Goal: Task Accomplishment & Management: Complete application form

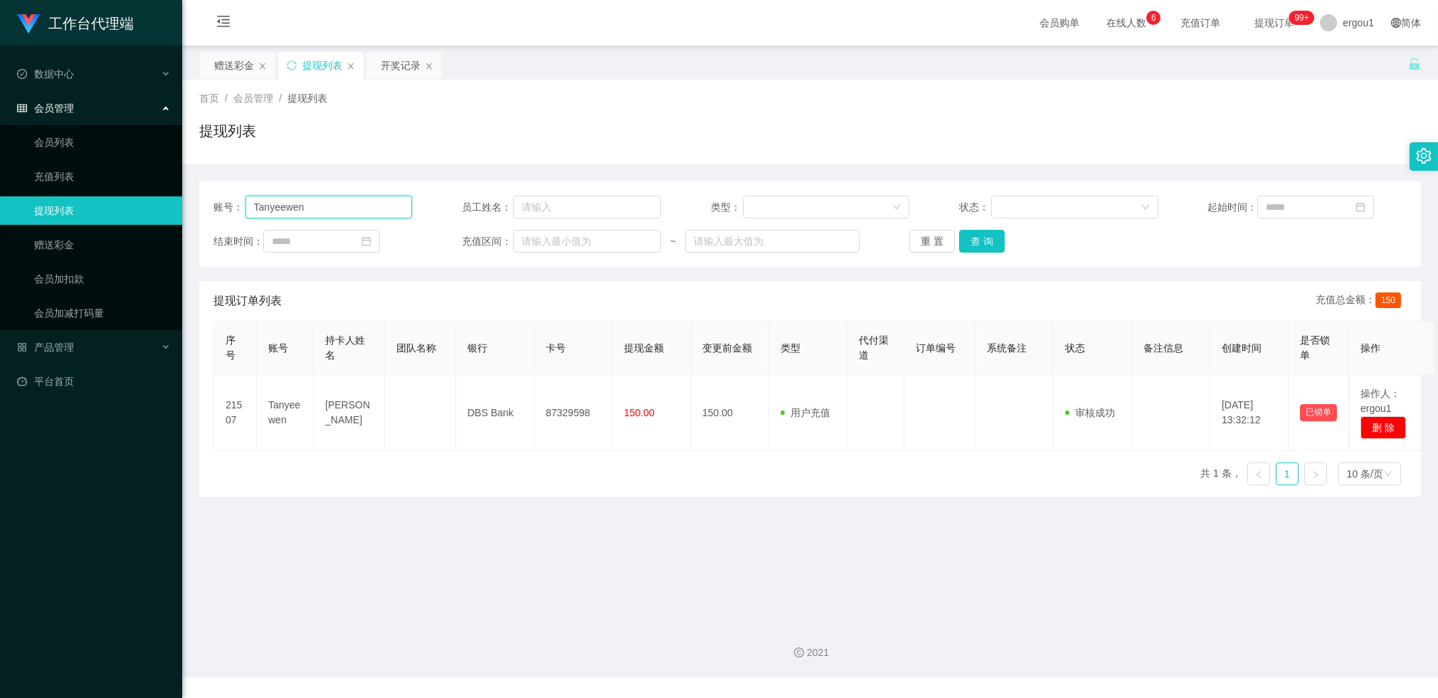
drag, startPoint x: 0, startPoint y: 0, endPoint x: 303, endPoint y: 206, distance: 366.6
click at [303, 206] on input "Tanyeewen" at bounding box center [328, 207] width 167 height 23
click at [232, 70] on div "赠送彩金" at bounding box center [234, 65] width 40 height 27
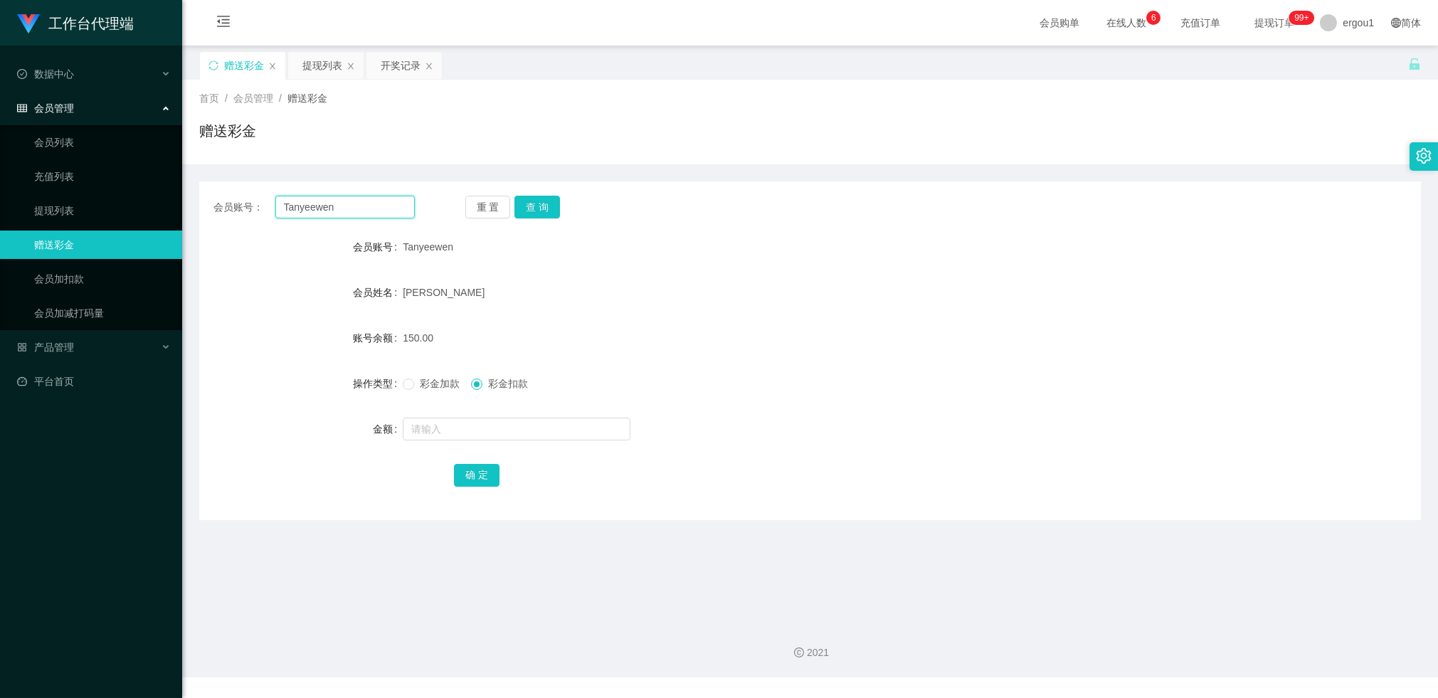
click at [311, 211] on input "Tanyeewen" at bounding box center [344, 207] width 139 height 23
paste input "1579"
type input "1579"
click at [527, 208] on button "查 询" at bounding box center [537, 207] width 46 height 23
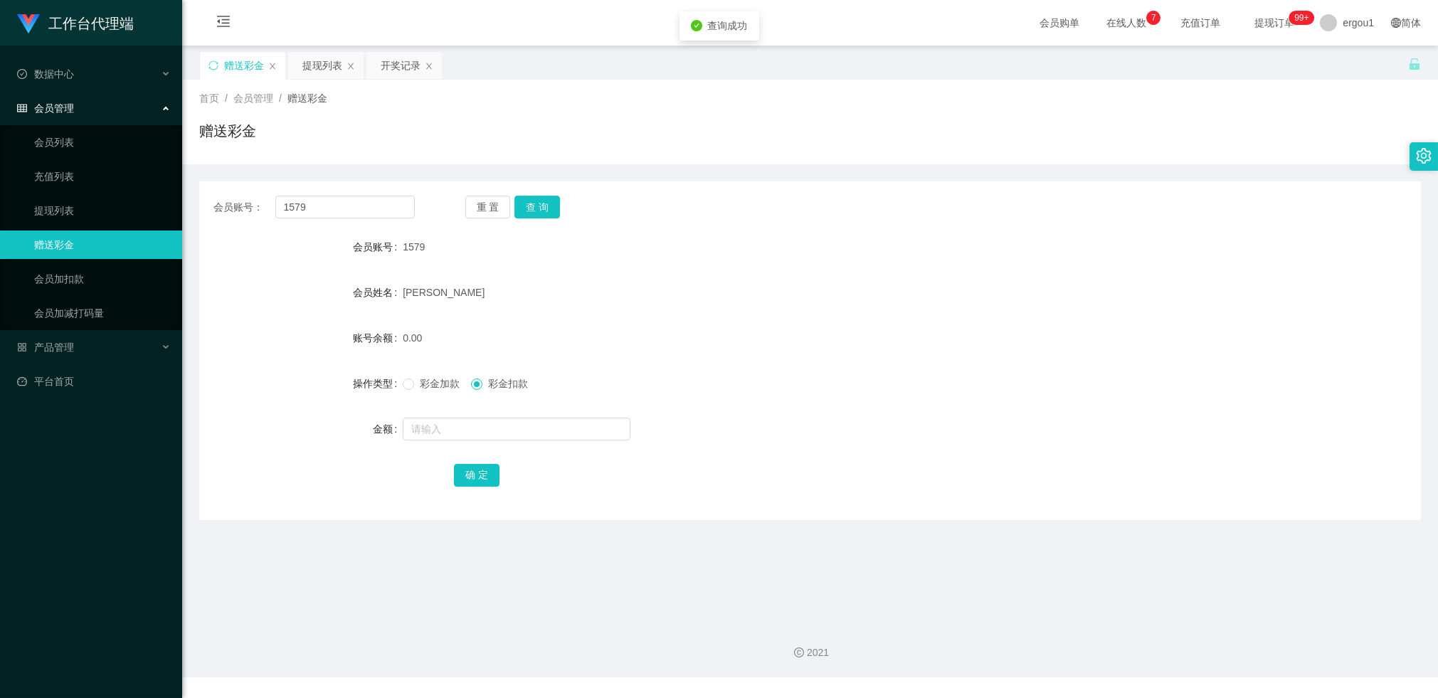
click at [443, 387] on span "彩金加款" at bounding box center [439, 383] width 51 height 11
click at [444, 435] on input "text" at bounding box center [517, 429] width 228 height 23
type input "300"
click at [479, 478] on button "确 定" at bounding box center [477, 475] width 46 height 23
click at [642, 322] on form "会员账号 1579 会员姓名 [PERSON_NAME] 账号余额 300.00 操作类型 彩金加款 彩金扣款 金额 确 定" at bounding box center [809, 361] width 1221 height 256
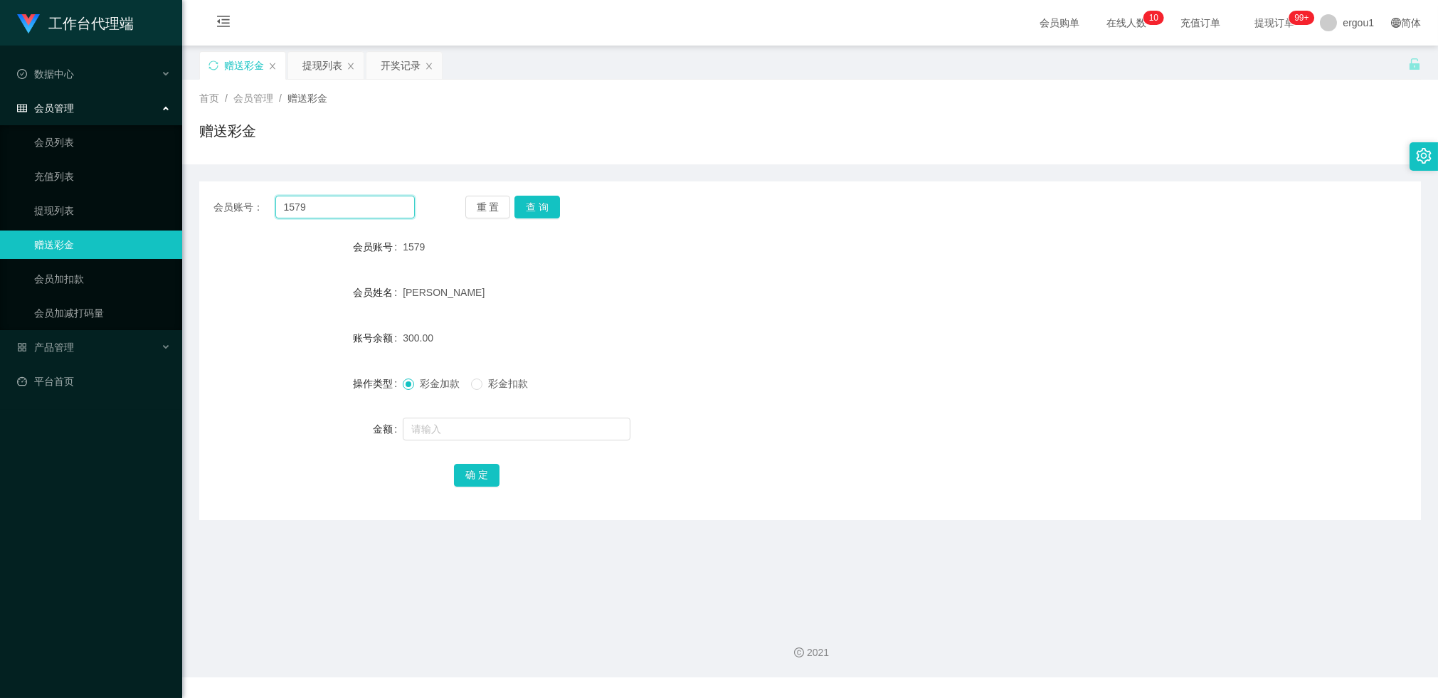
click at [368, 210] on input "1579" at bounding box center [344, 207] width 139 height 23
paste input "Tanyeewen"
type input "Tanyeewen"
click at [548, 206] on button "查 询" at bounding box center [537, 207] width 46 height 23
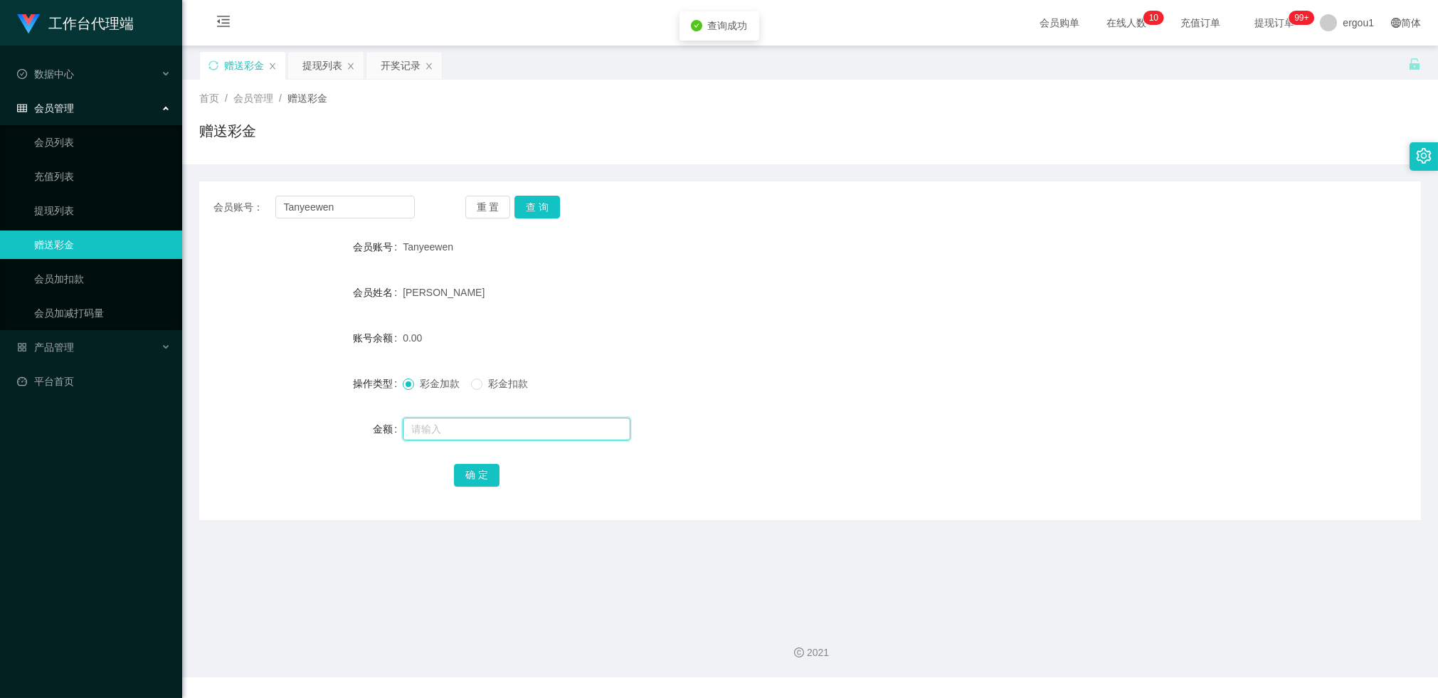
click at [425, 435] on input "text" at bounding box center [517, 429] width 228 height 23
type input "300"
click at [481, 481] on button "确 定" at bounding box center [477, 475] width 46 height 23
click at [361, 205] on input "Tanyeewen" at bounding box center [344, 207] width 139 height 23
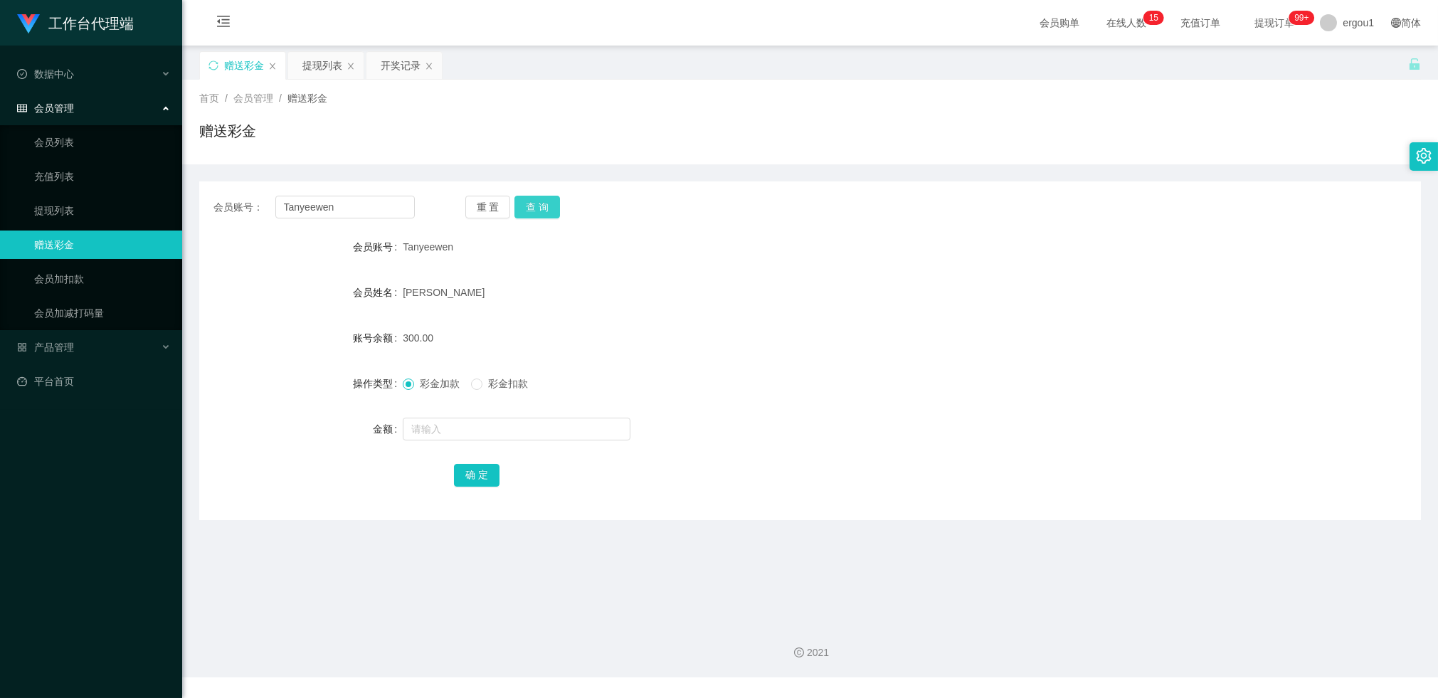
drag, startPoint x: 534, startPoint y: 203, endPoint x: 533, endPoint y: 219, distance: 16.4
click at [534, 203] on button "查 询" at bounding box center [537, 207] width 46 height 23
click at [330, 198] on input "Tanyeewen" at bounding box center [344, 207] width 139 height 23
click at [531, 218] on div "会员账号： [PERSON_NAME] 重 置 查 询 会员账号 Tanyeewen 会员姓名 [PERSON_NAME] 账号余额 0.00 操作类型 彩金…" at bounding box center [809, 350] width 1221 height 339
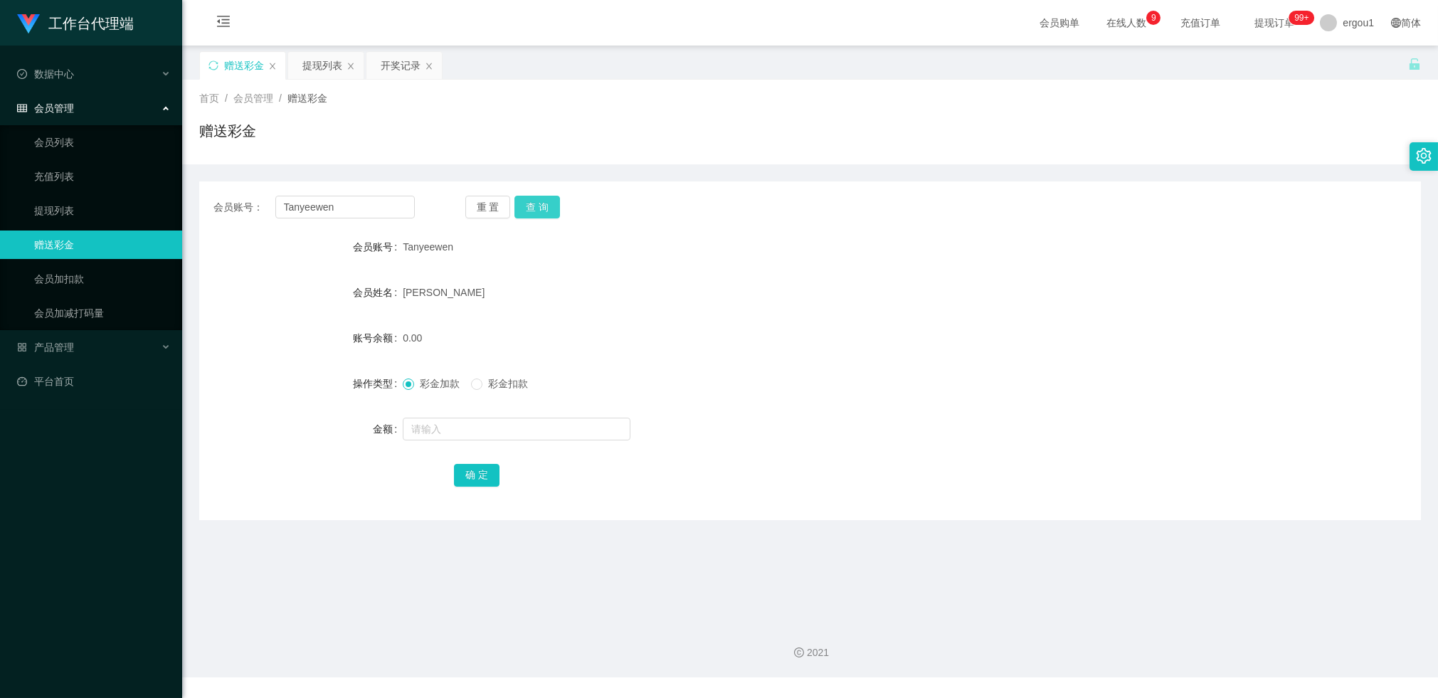
click at [539, 202] on button "查 询" at bounding box center [537, 207] width 46 height 23
click at [376, 211] on input "Tanyeewen" at bounding box center [344, 207] width 139 height 23
click at [428, 427] on input "text" at bounding box center [517, 429] width 228 height 23
type input "38"
click at [556, 205] on button "查 询" at bounding box center [537, 207] width 46 height 23
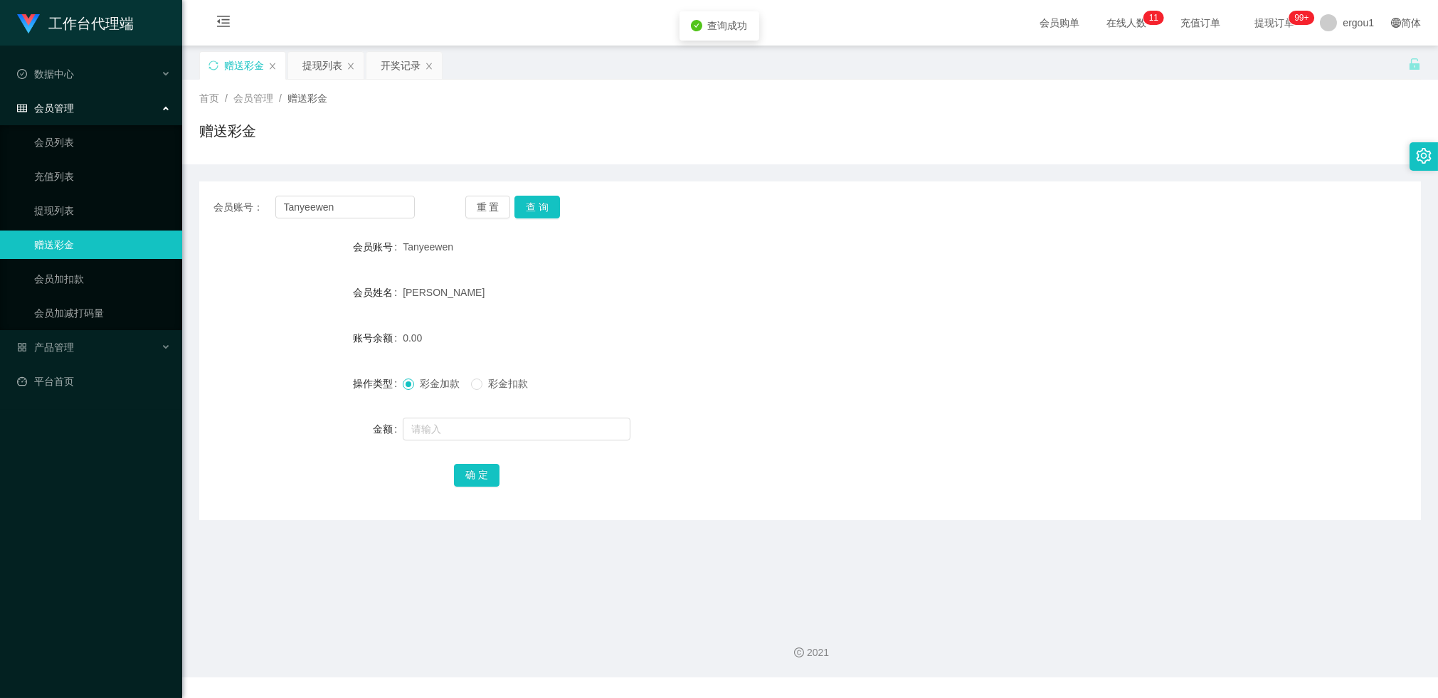
click at [467, 416] on div at bounding box center [759, 429] width 713 height 28
click at [477, 425] on input "text" at bounding box center [517, 429] width 228 height 23
type input "38"
click at [484, 489] on div "会员账号： [PERSON_NAME] 重 置 查 询 会员账号 Tanyeewen 会员姓名 [PERSON_NAME] 账号余额 0.00 操作类型 彩金…" at bounding box center [809, 350] width 1221 height 339
click at [480, 479] on button "确 定" at bounding box center [477, 475] width 46 height 23
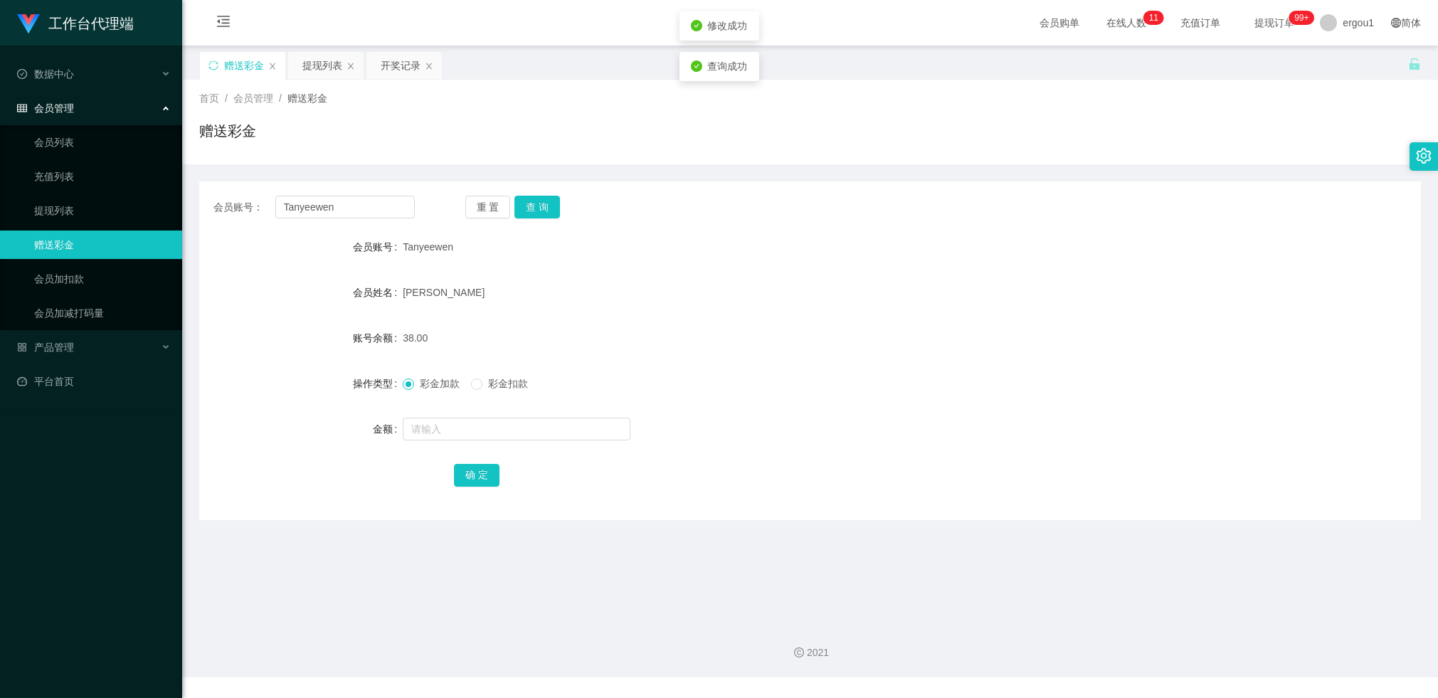
click at [582, 302] on div "[PERSON_NAME]" at bounding box center [759, 292] width 713 height 28
